Goal: Navigation & Orientation: Find specific page/section

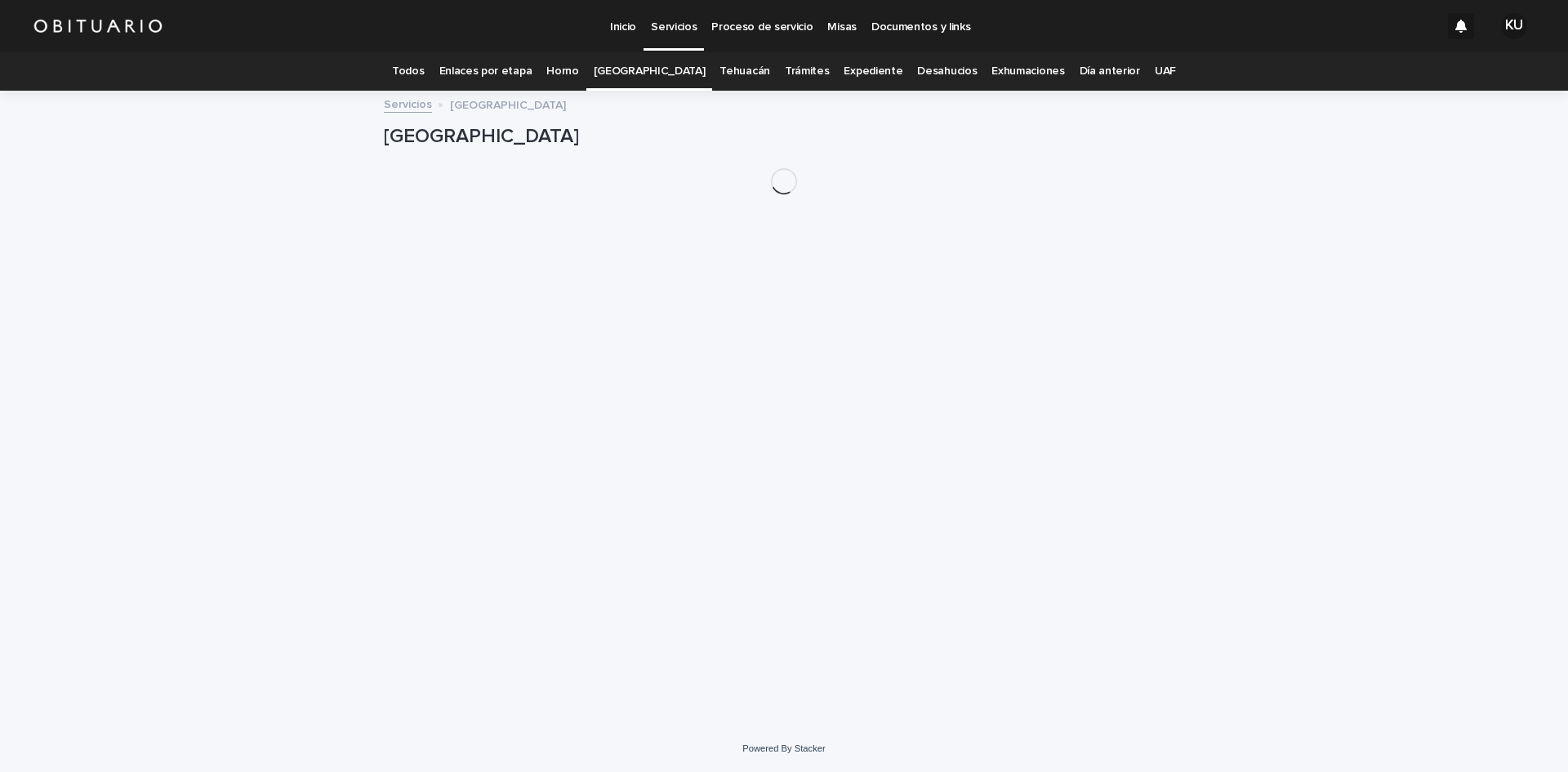
click at [666, 22] on p "Servicios" at bounding box center [674, 17] width 46 height 34
click at [670, 25] on p "Servicios" at bounding box center [674, 17] width 46 height 34
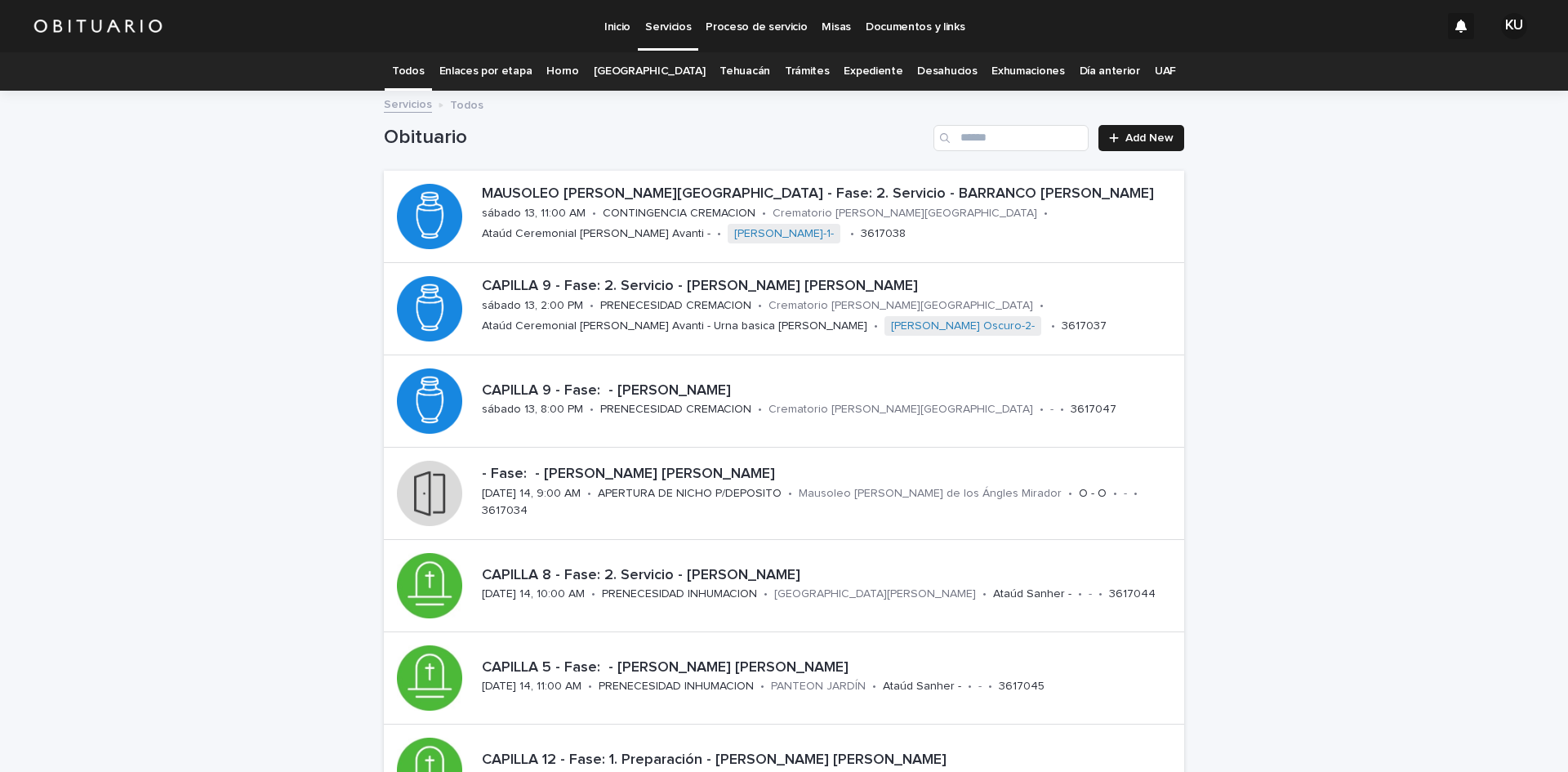
click at [668, 25] on p "Servicios" at bounding box center [668, 17] width 46 height 34
click at [664, 29] on p "Servicios" at bounding box center [668, 17] width 46 height 34
